Goal: Find specific page/section: Find specific page/section

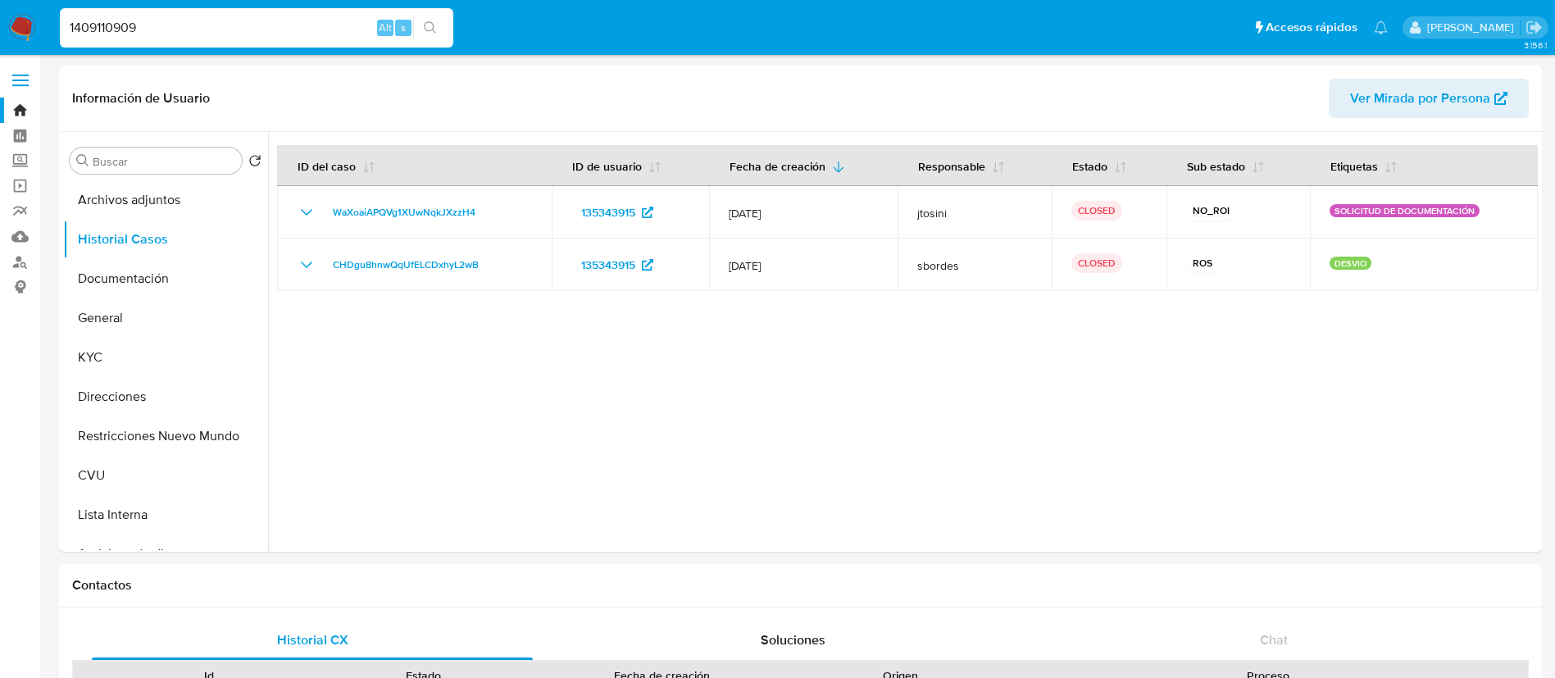
select select "10"
type input "1409110909"
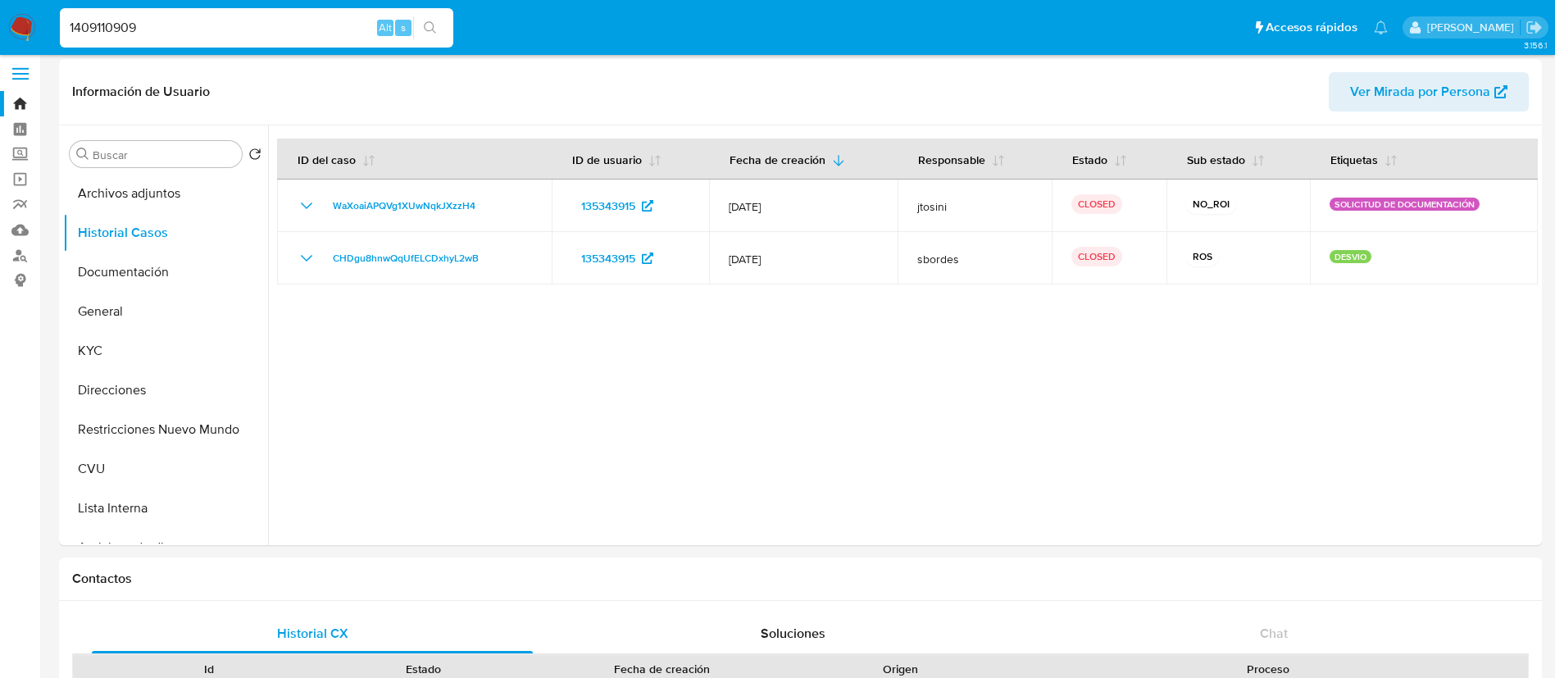
drag, startPoint x: 0, startPoint y: 0, endPoint x: 429, endPoint y: 24, distance: 429.5
click at [429, 24] on icon "search-icon" at bounding box center [430, 27] width 13 height 13
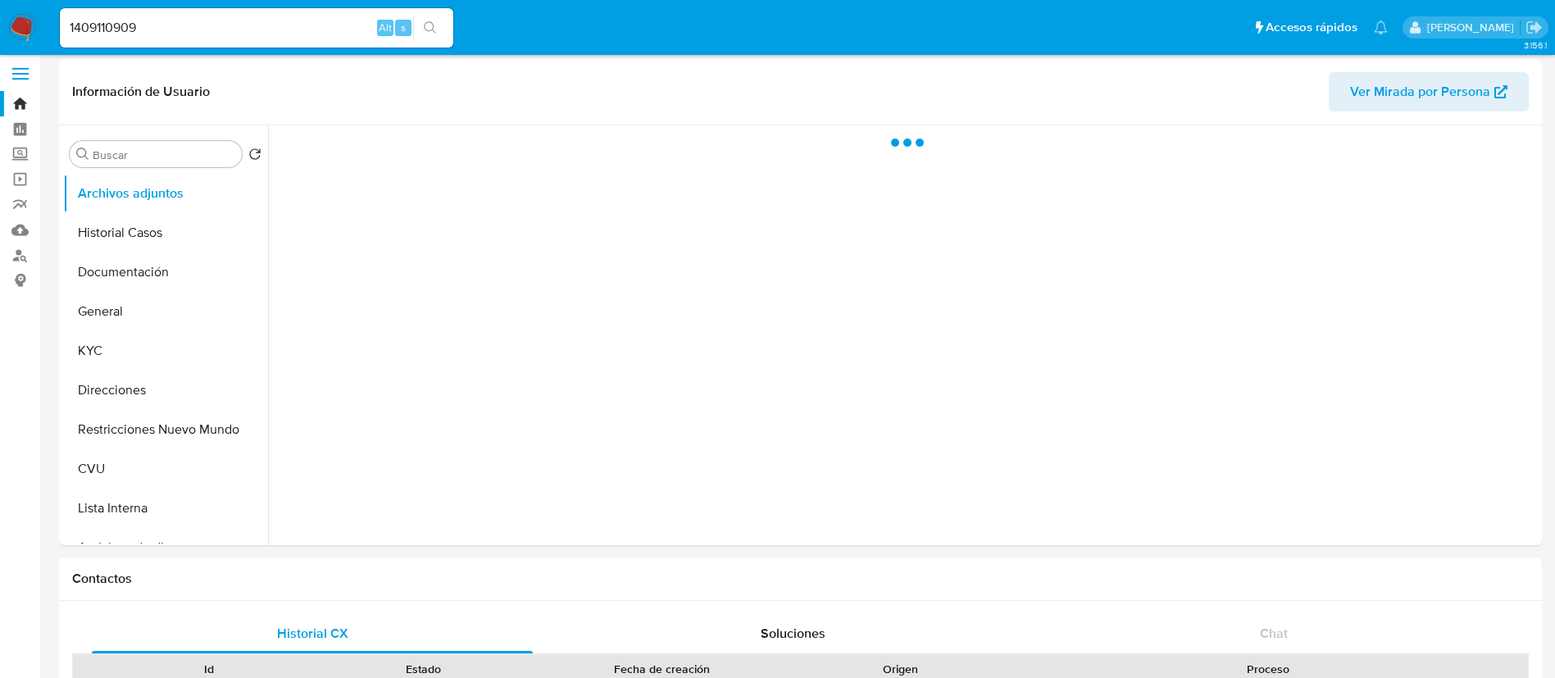
select select "10"
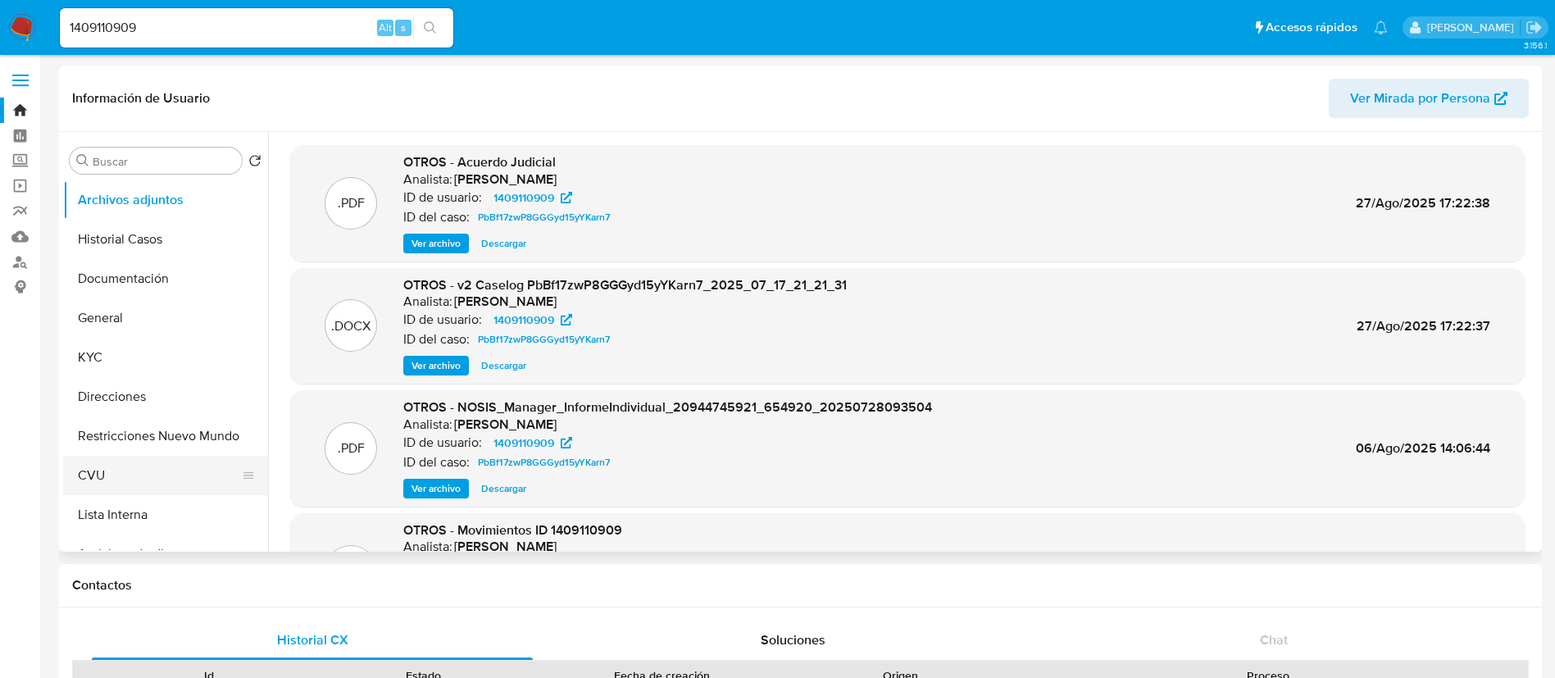
click at [143, 480] on button "CVU" at bounding box center [159, 475] width 192 height 39
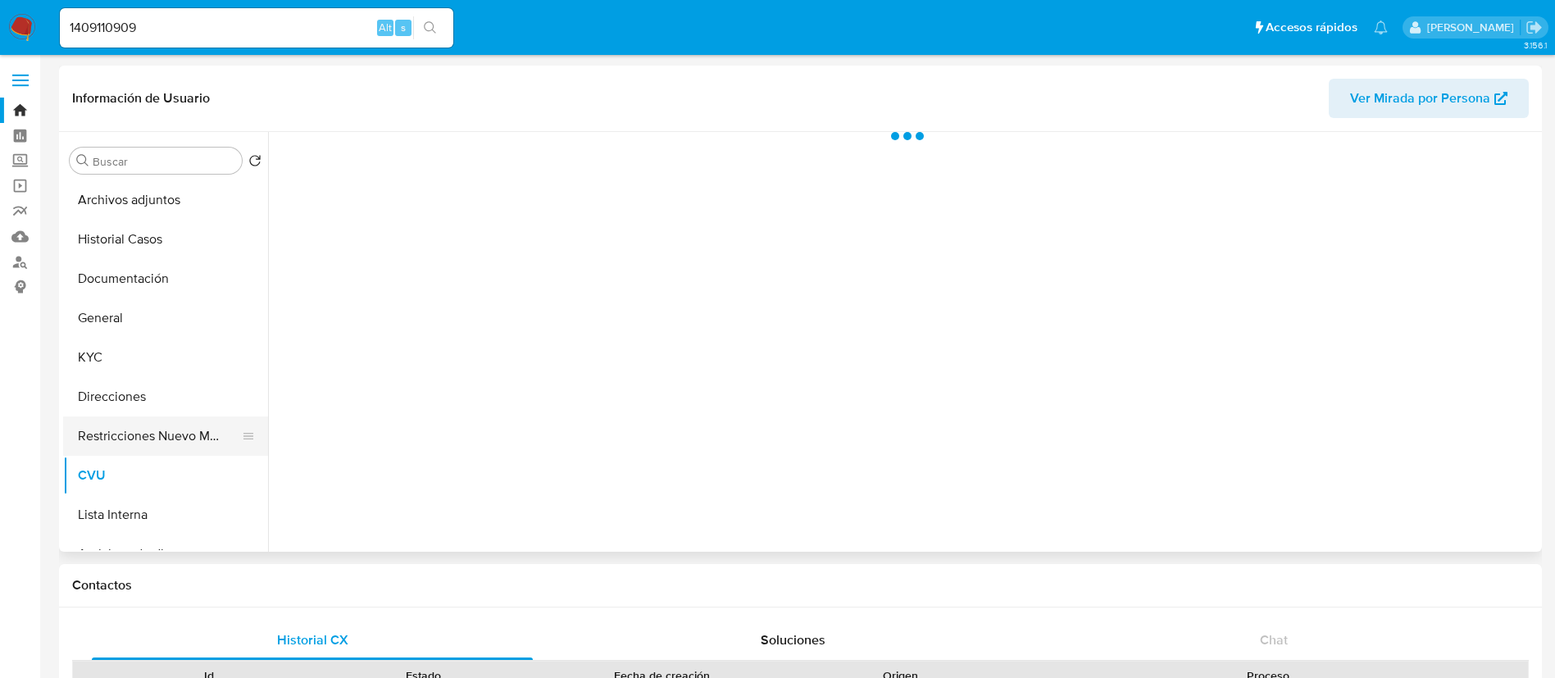
click at [144, 435] on button "Restricciones Nuevo Mundo" at bounding box center [159, 436] width 192 height 39
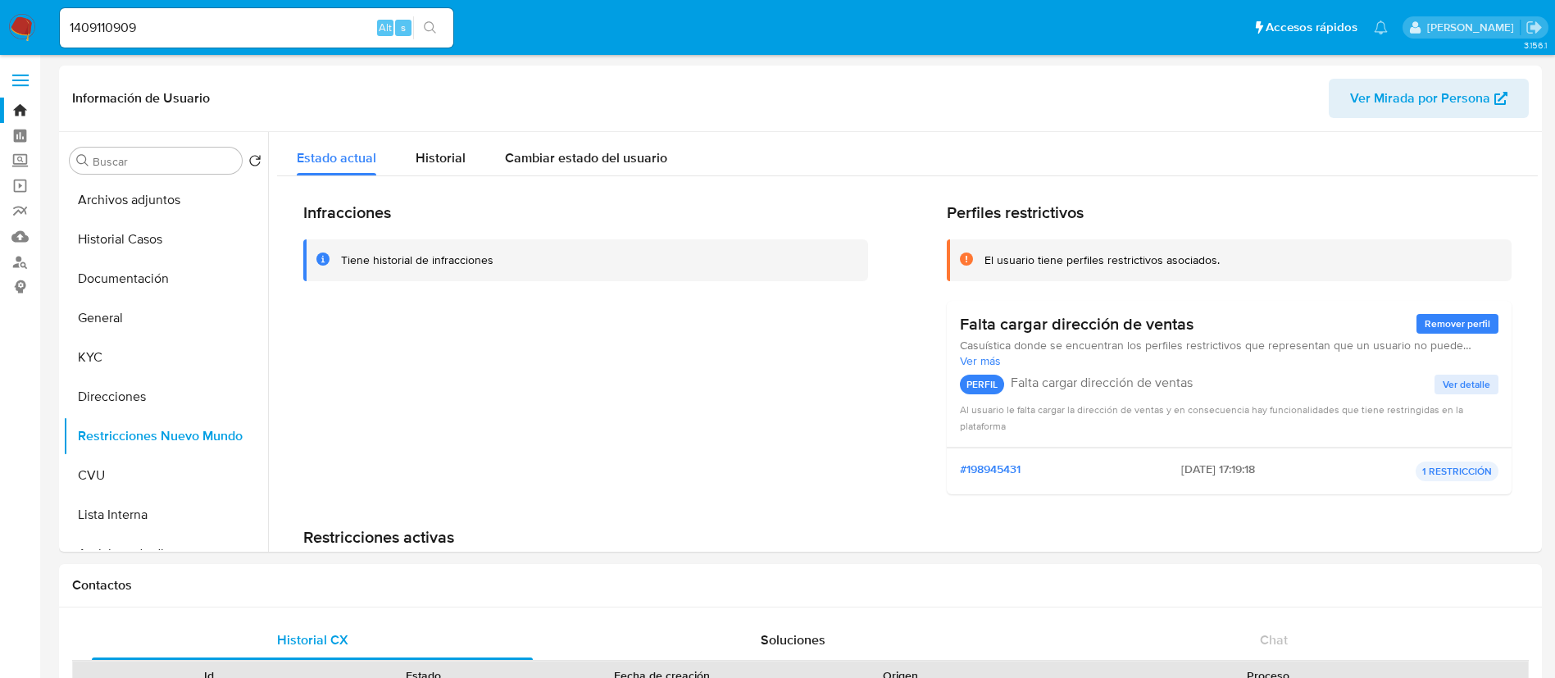
click at [13, 24] on img at bounding box center [22, 28] width 28 height 28
